Goal: Obtain resource: Obtain resource

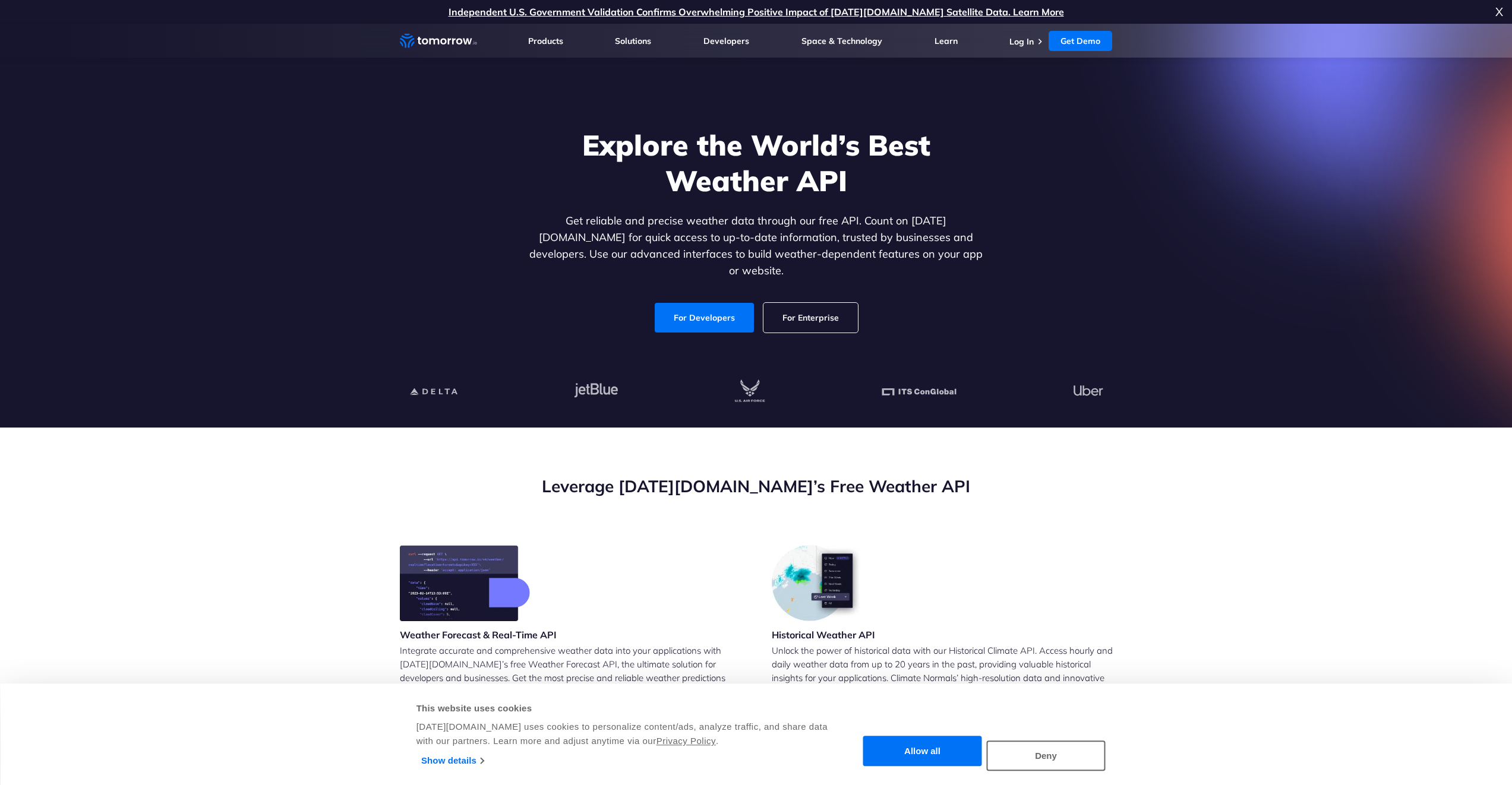
click at [938, 194] on h1 "Explore the World’s Best Weather API" at bounding box center [756, 162] width 459 height 71
click at [731, 303] on link "For Developers" at bounding box center [704, 318] width 99 height 30
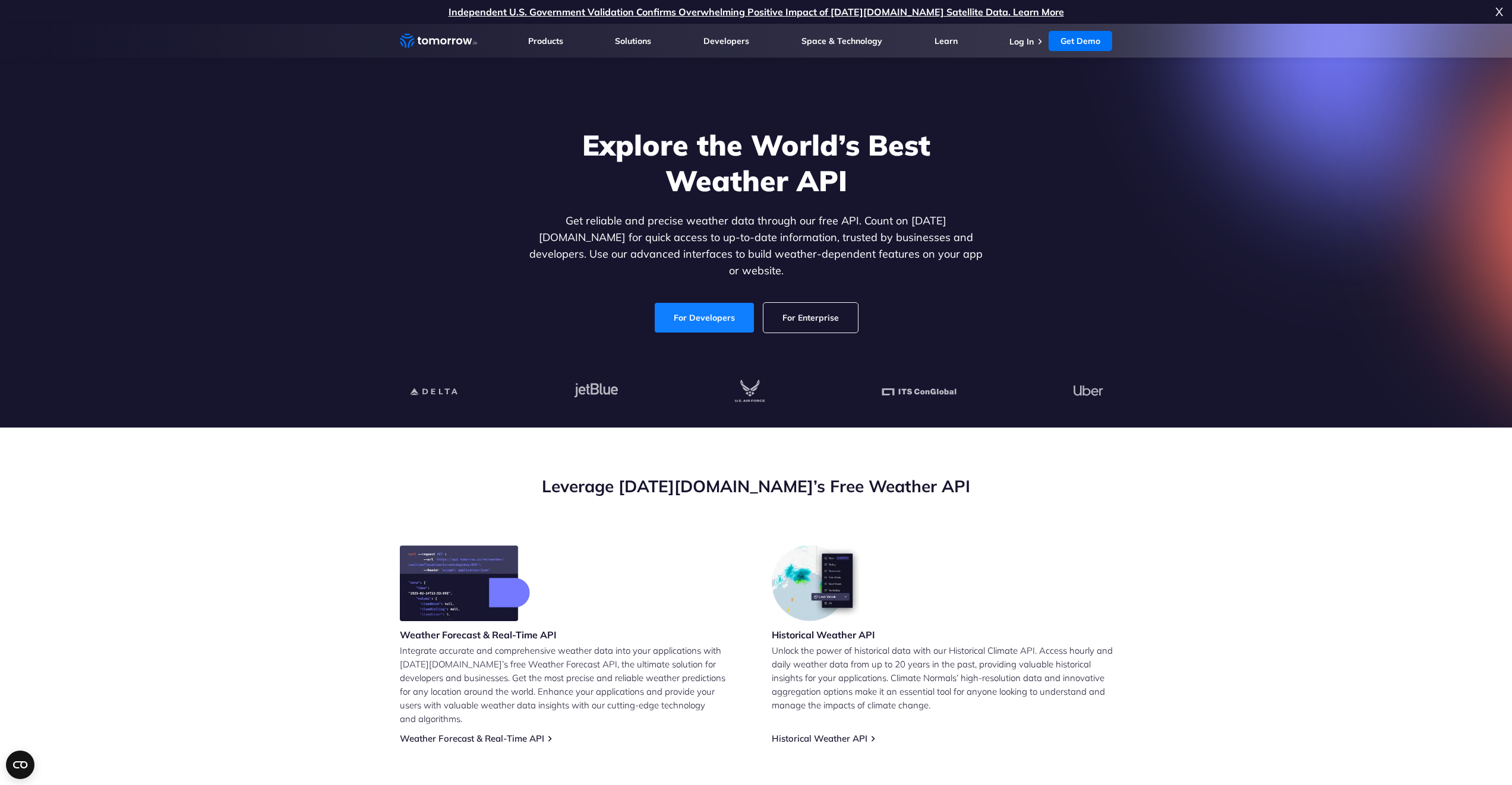
click at [733, 303] on link "For Developers" at bounding box center [704, 318] width 99 height 30
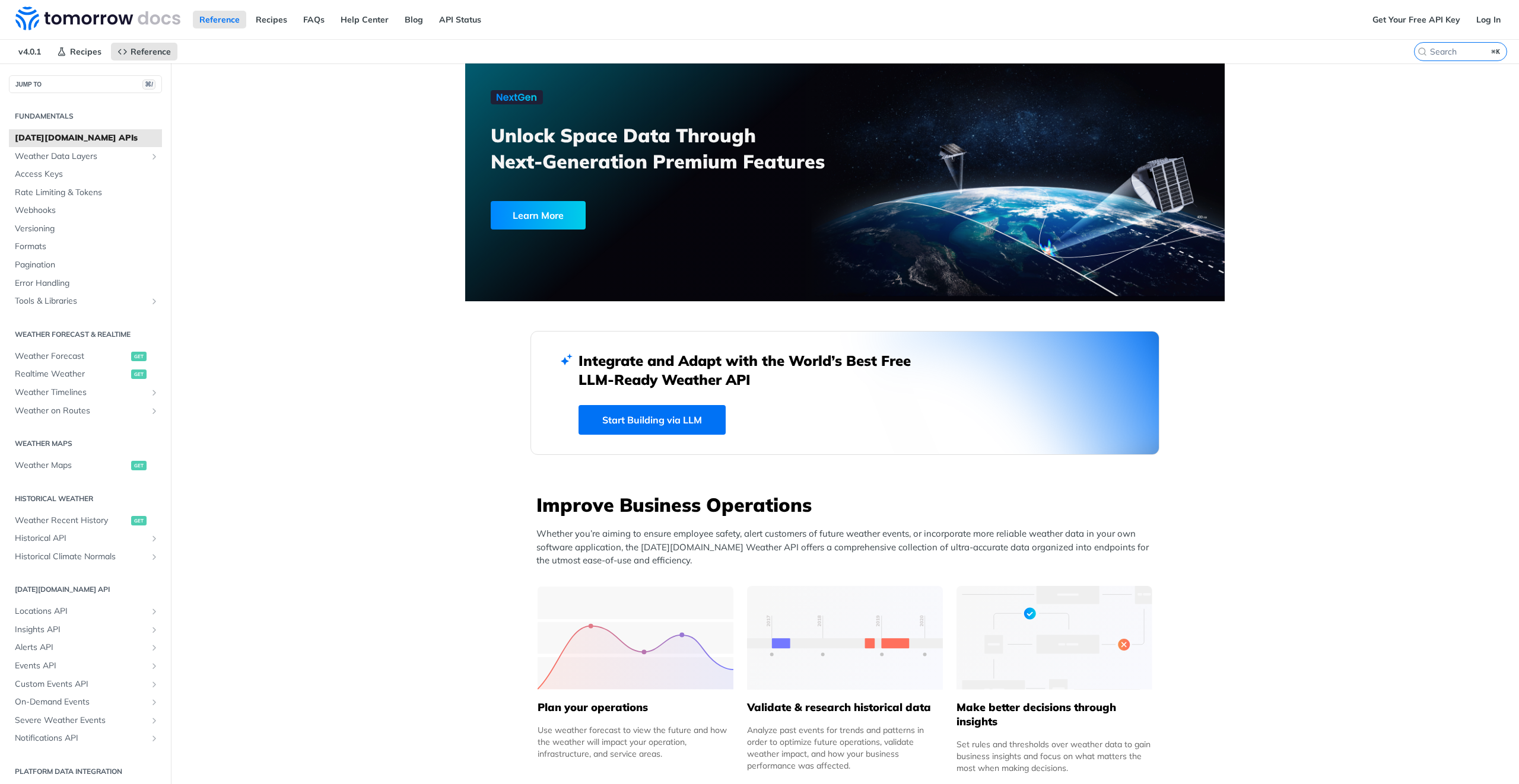
click at [1397, 16] on link "Get Your Free API Key" at bounding box center [1416, 19] width 101 height 18
